Goal: Navigation & Orientation: Find specific page/section

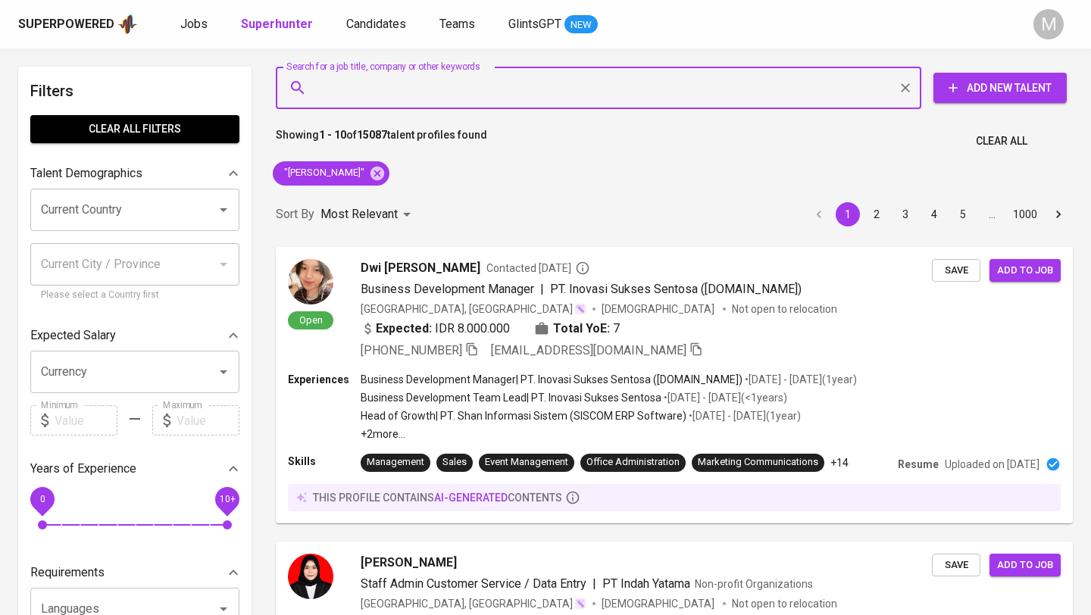
click at [95, 27] on div "Superpowered" at bounding box center [66, 24] width 96 height 17
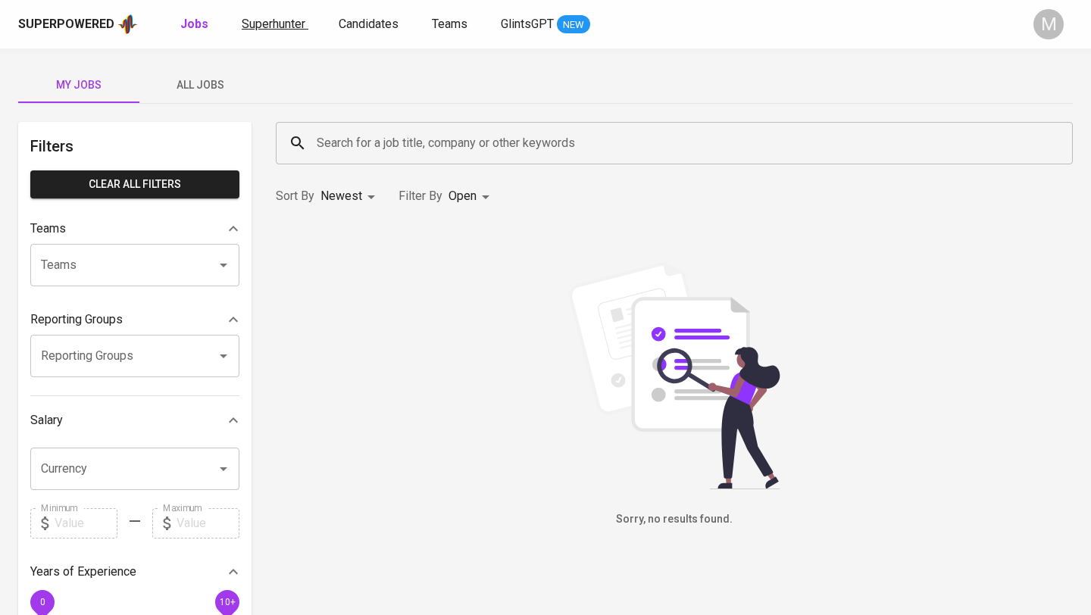
click at [260, 20] on span "Superhunter" at bounding box center [274, 24] width 64 height 14
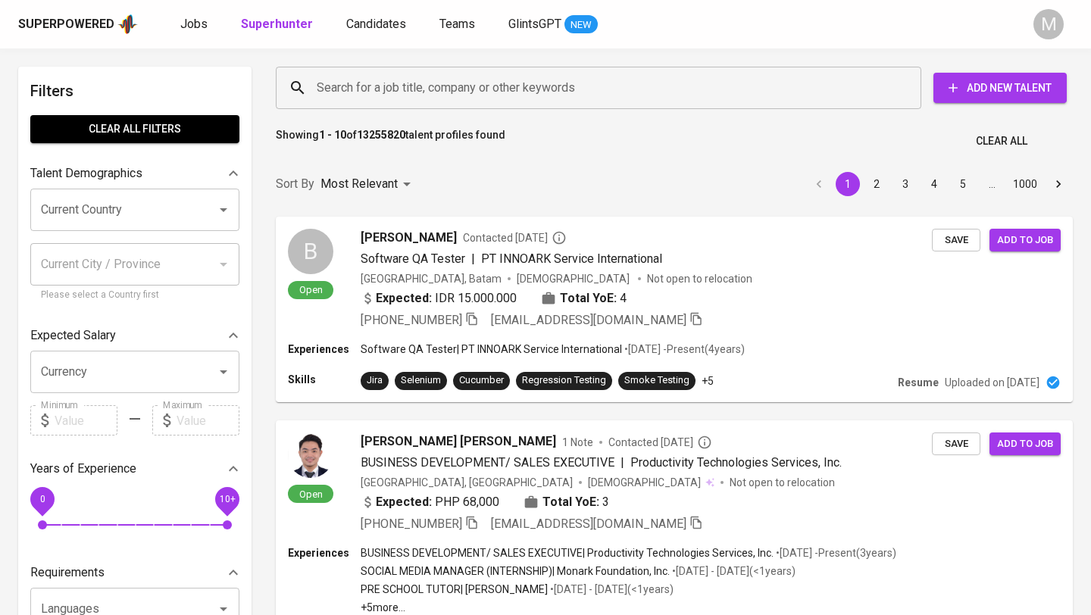
click at [87, 18] on div "Superpowered" at bounding box center [66, 24] width 96 height 17
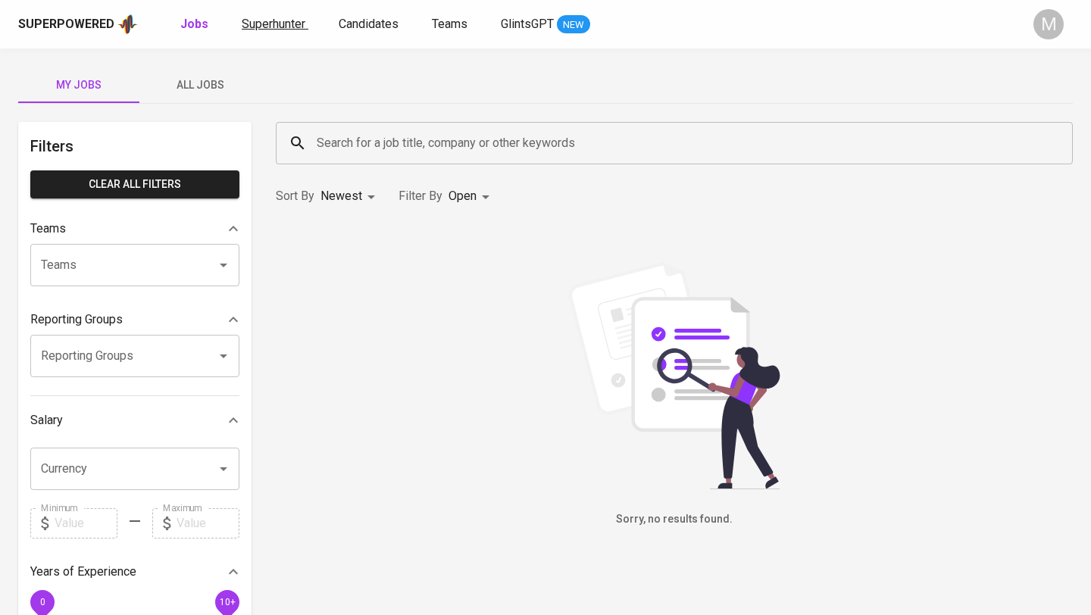
click at [283, 31] on link "Superhunter" at bounding box center [275, 24] width 67 height 19
